Goal: Navigation & Orientation: Find specific page/section

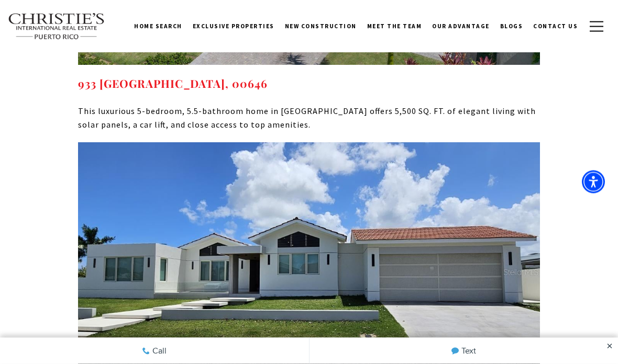
scroll to position [7600, 0]
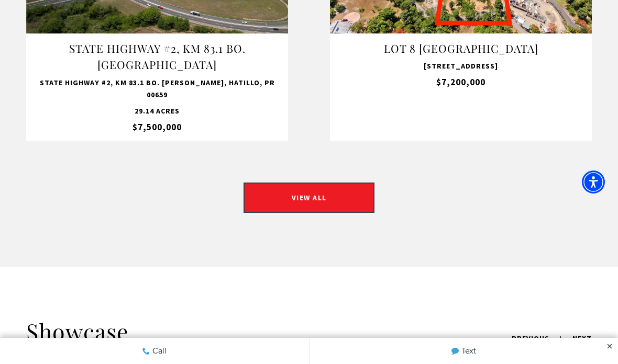
scroll to position [1112, 0]
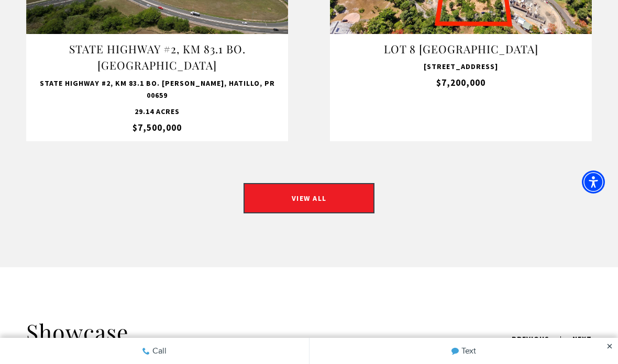
click at [271, 183] on link "VIEW ALL" at bounding box center [308, 198] width 131 height 30
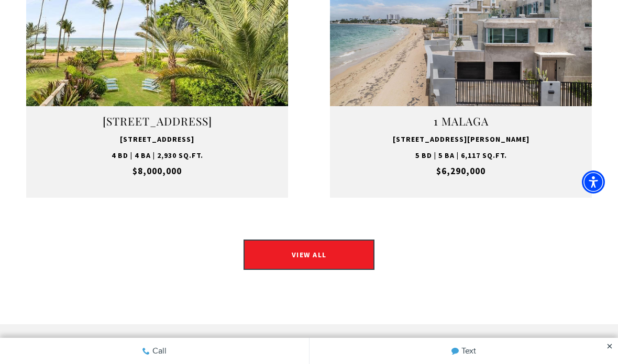
scroll to position [1555, 0]
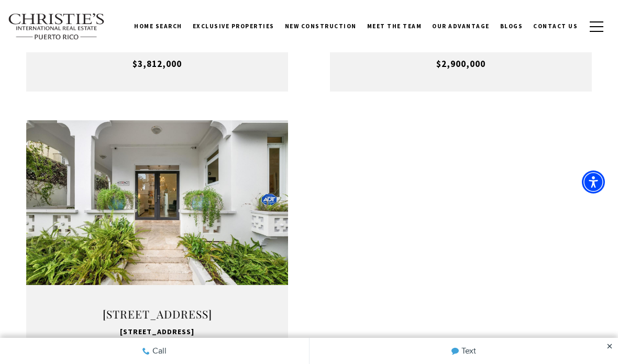
scroll to position [1522, 0]
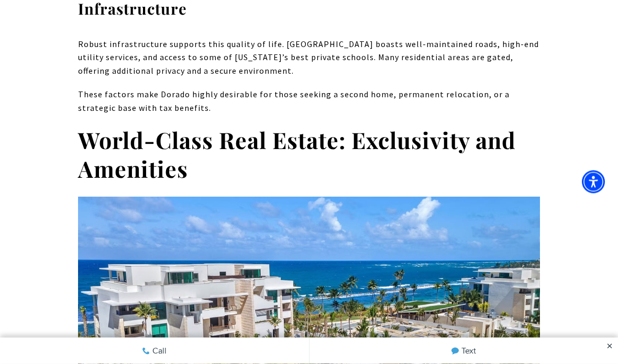
scroll to position [1419, 0]
